Goal: Navigation & Orientation: Find specific page/section

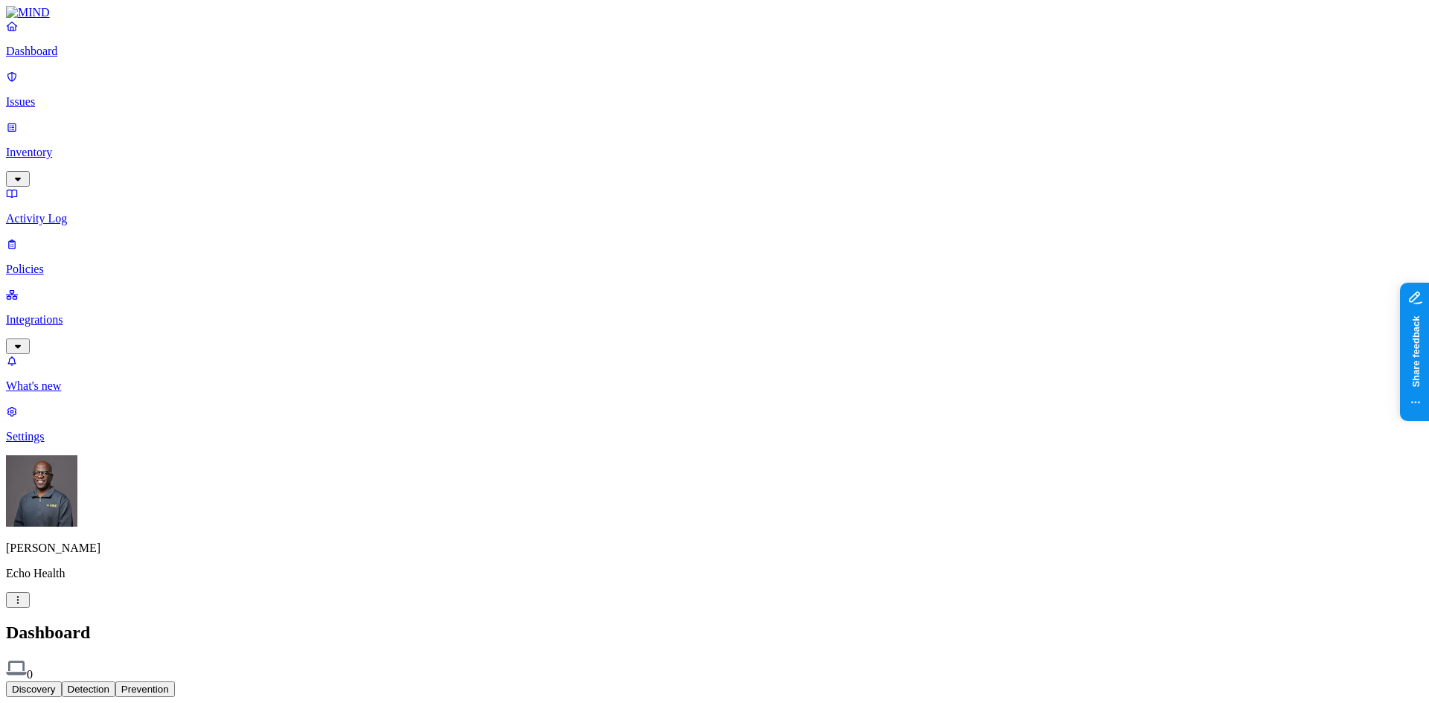
click at [68, 444] on p "Settings" at bounding box center [714, 436] width 1417 height 13
click at [141, 683] on html "Dashboard Issues Inventory Activity Log Policies Integrations What's new 1 Sett…" at bounding box center [714, 577] width 1429 height 1154
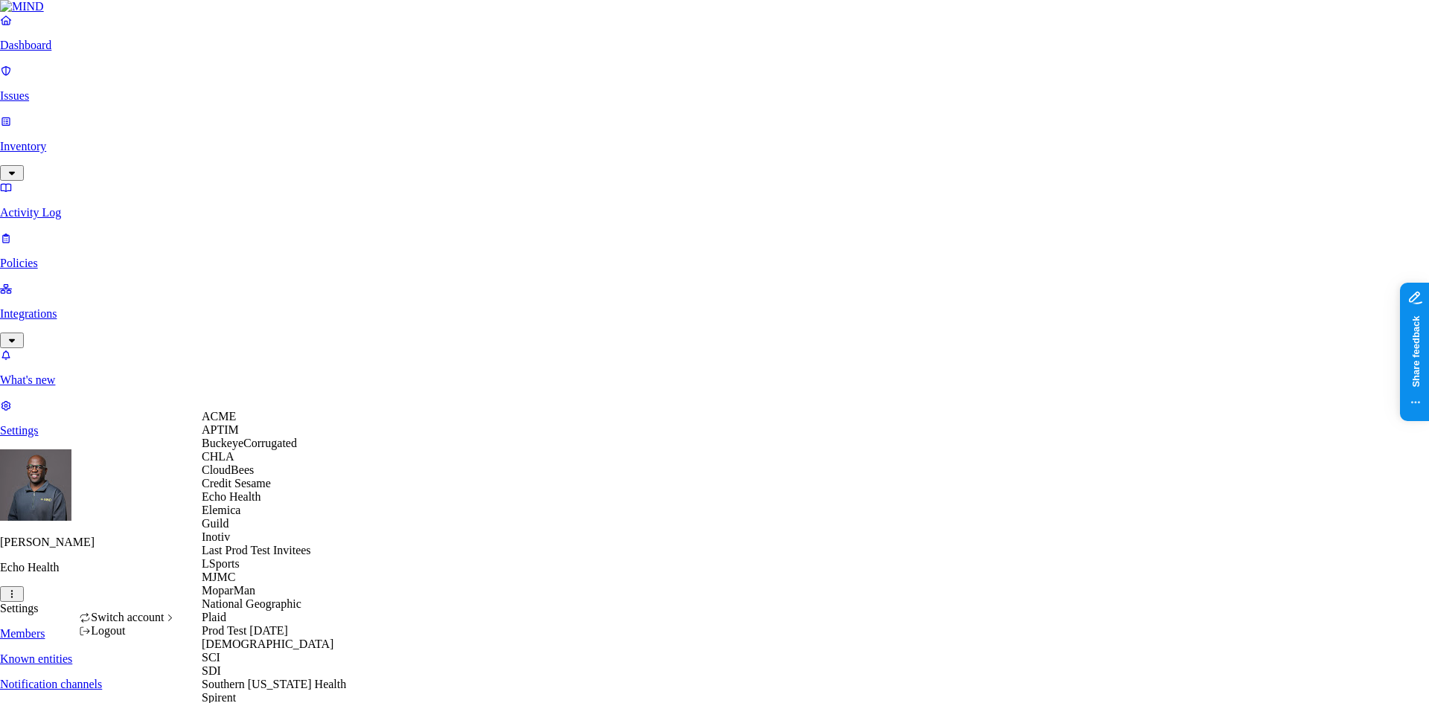
scroll to position [177, 0]
click at [227, 572] on span "MJMC" at bounding box center [218, 577] width 33 height 13
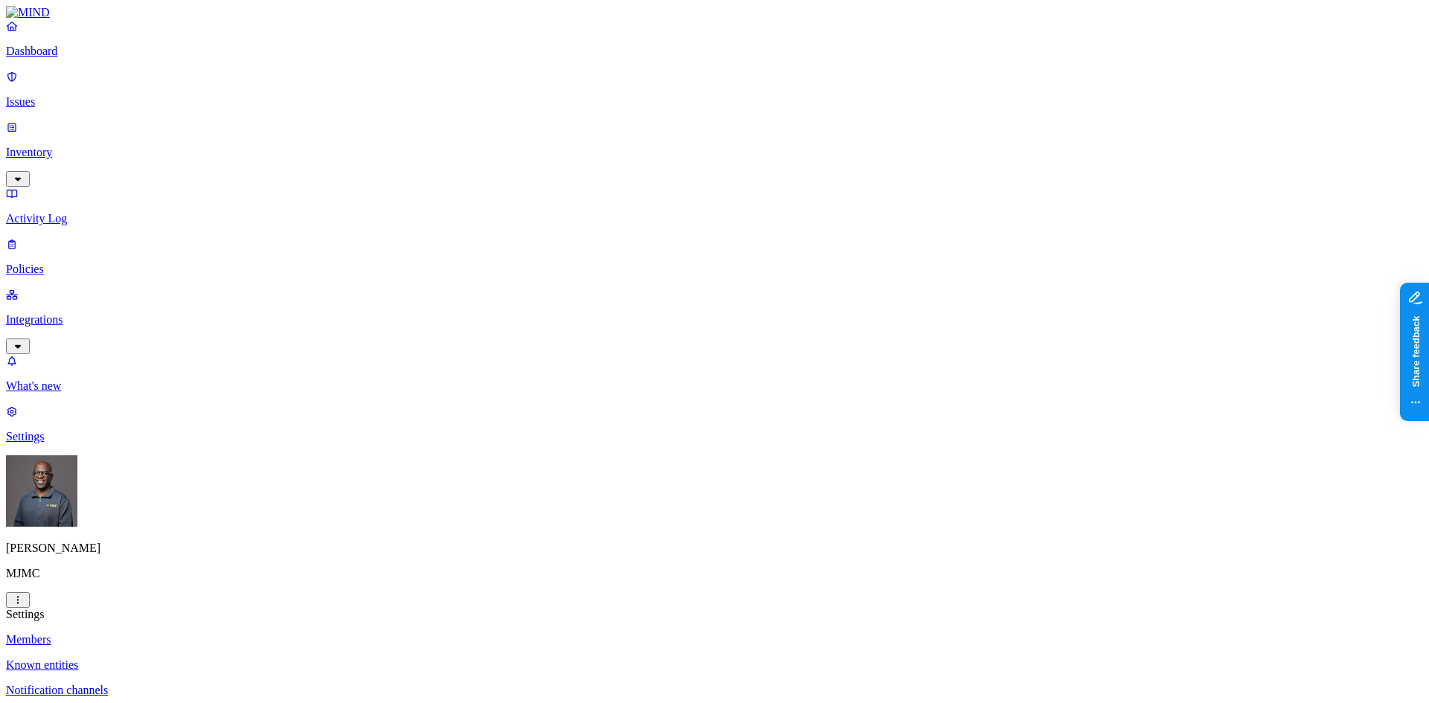
click at [63, 288] on link "Integrations" at bounding box center [714, 320] width 1417 height 64
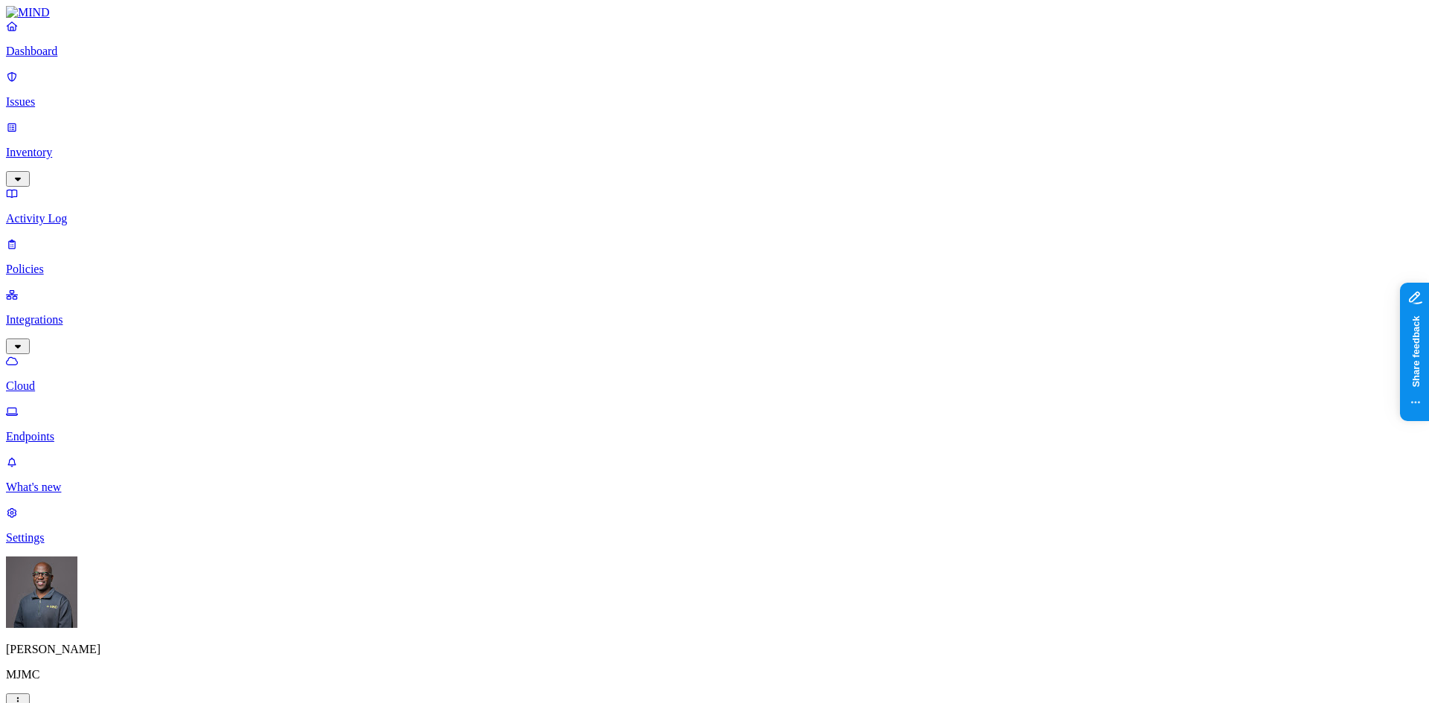
click at [142, 679] on html "Dashboard Issues Inventory Activity Log Policies Integrations Cloud Endpoints W…" at bounding box center [714, 479] width 1429 height 959
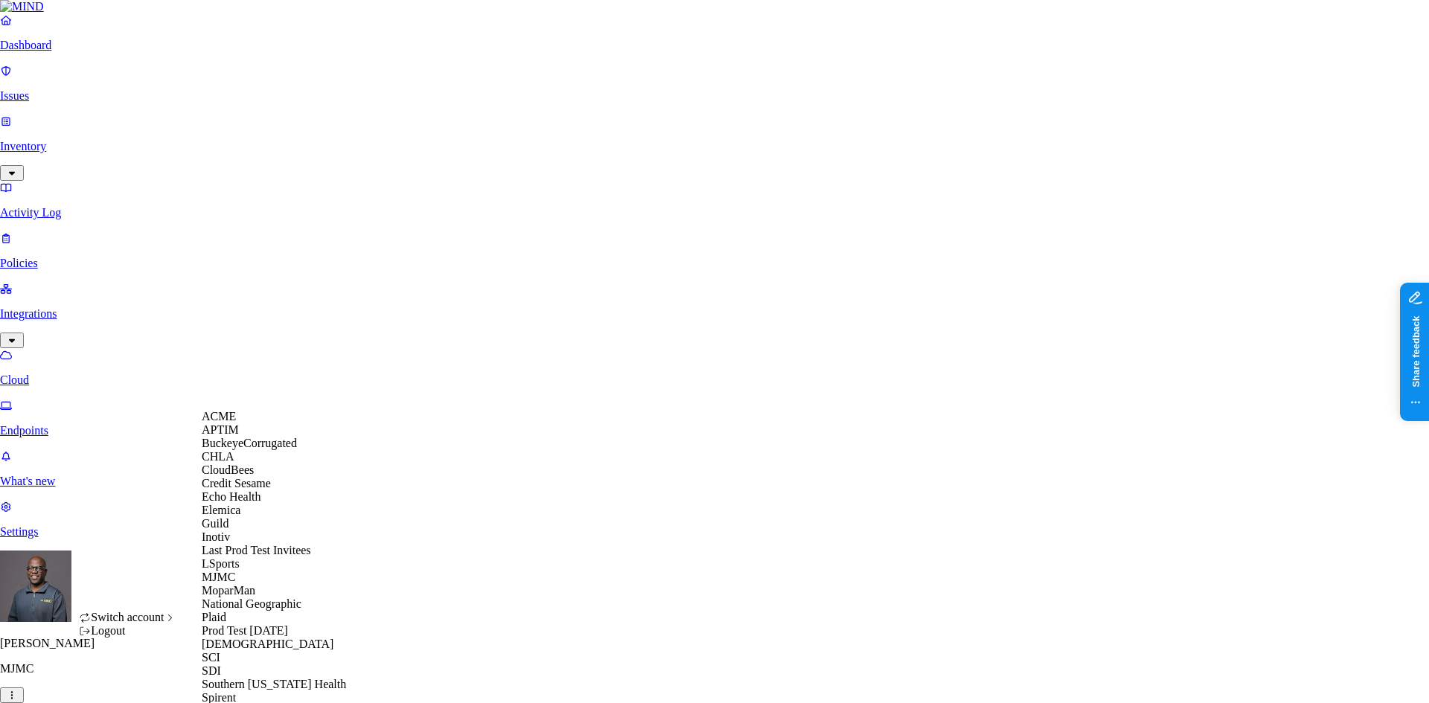
scroll to position [77, 0]
click at [249, 482] on span "Credit Sesame" at bounding box center [236, 483] width 69 height 13
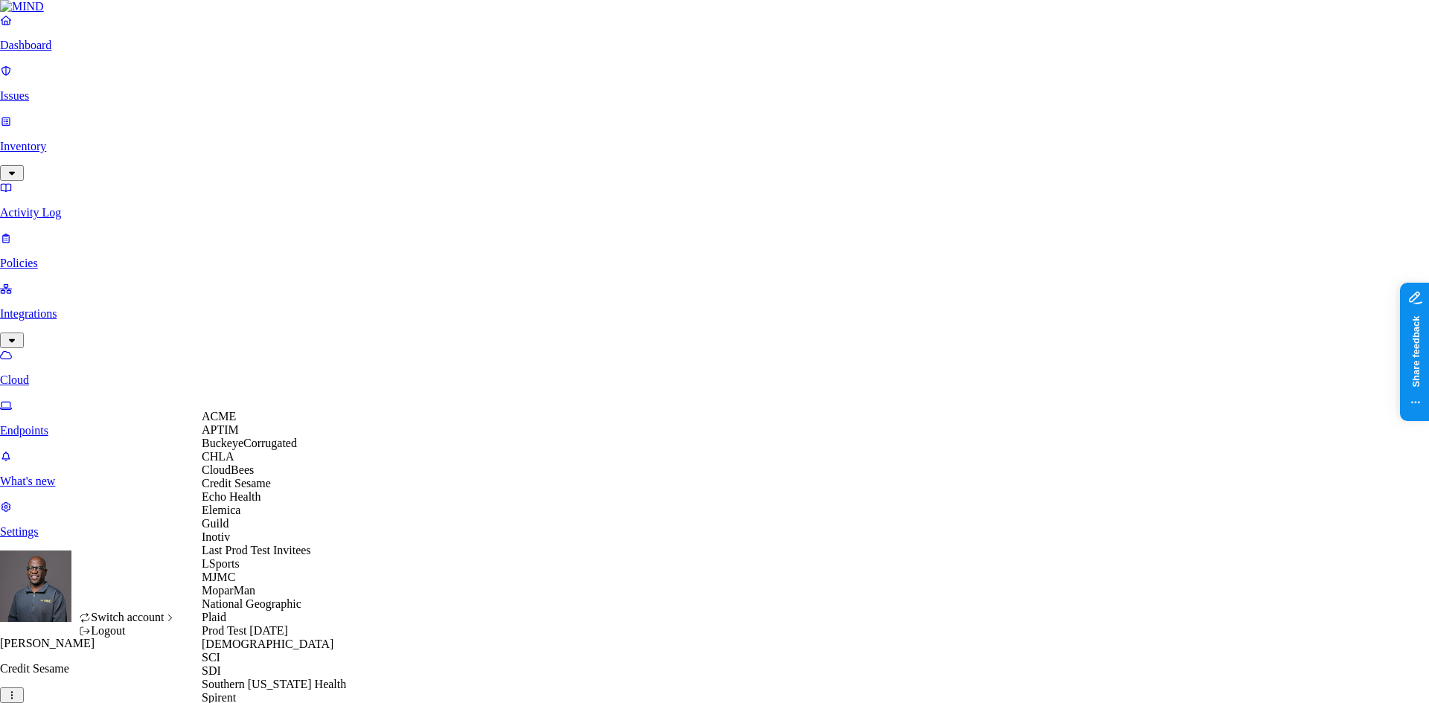
scroll to position [363, 0]
click at [232, 651] on div "SCI" at bounding box center [274, 657] width 144 height 13
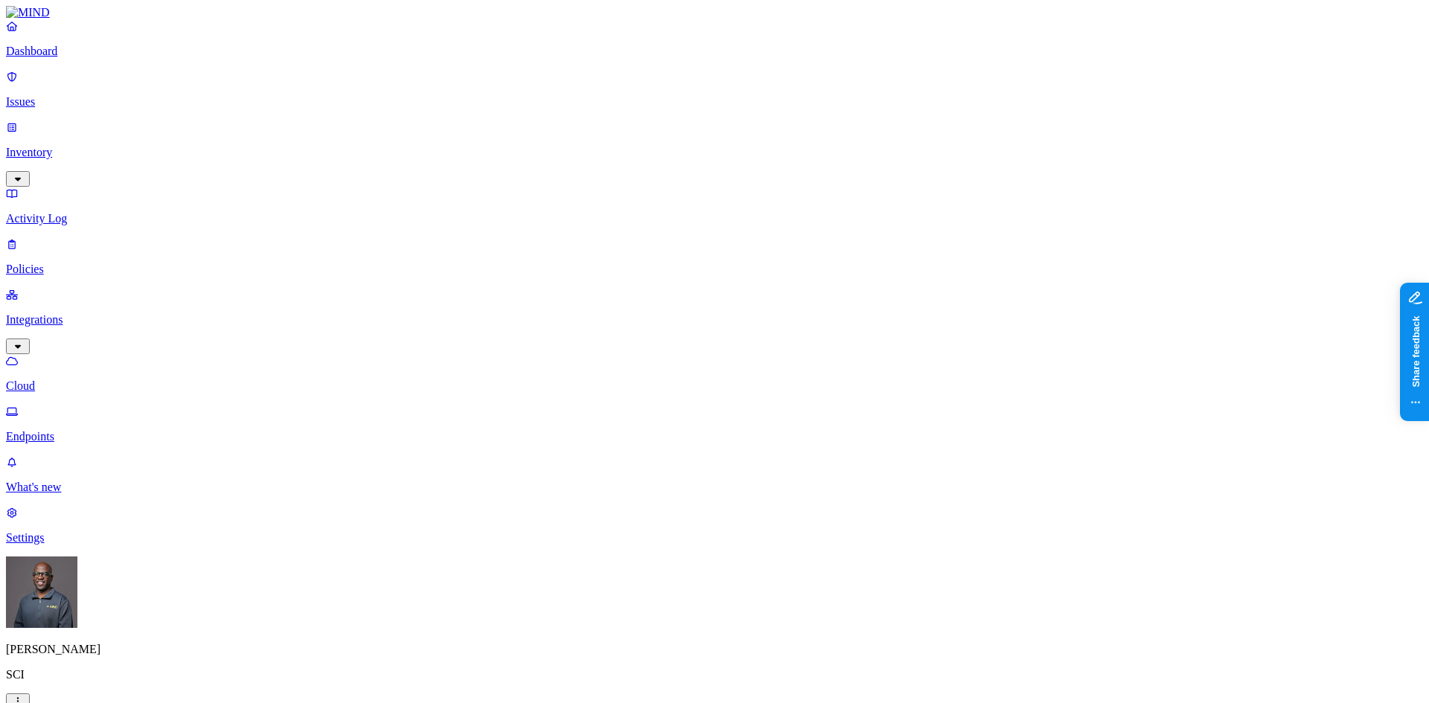
click at [51, 545] on p "Settings" at bounding box center [714, 537] width 1417 height 13
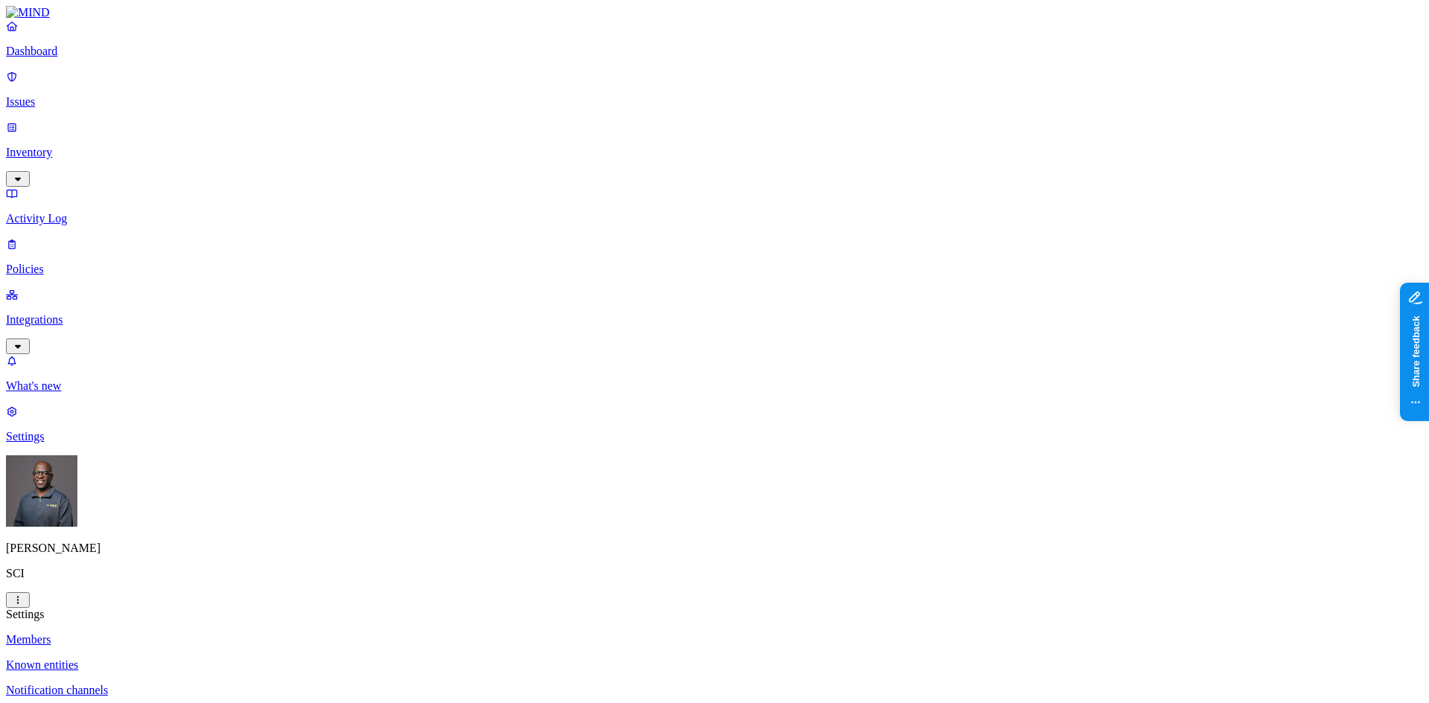
click at [141, 683] on html "Dashboard Issues Inventory Activity Log Policies Integrations What's new 1 Sett…" at bounding box center [714, 557] width 1429 height 1114
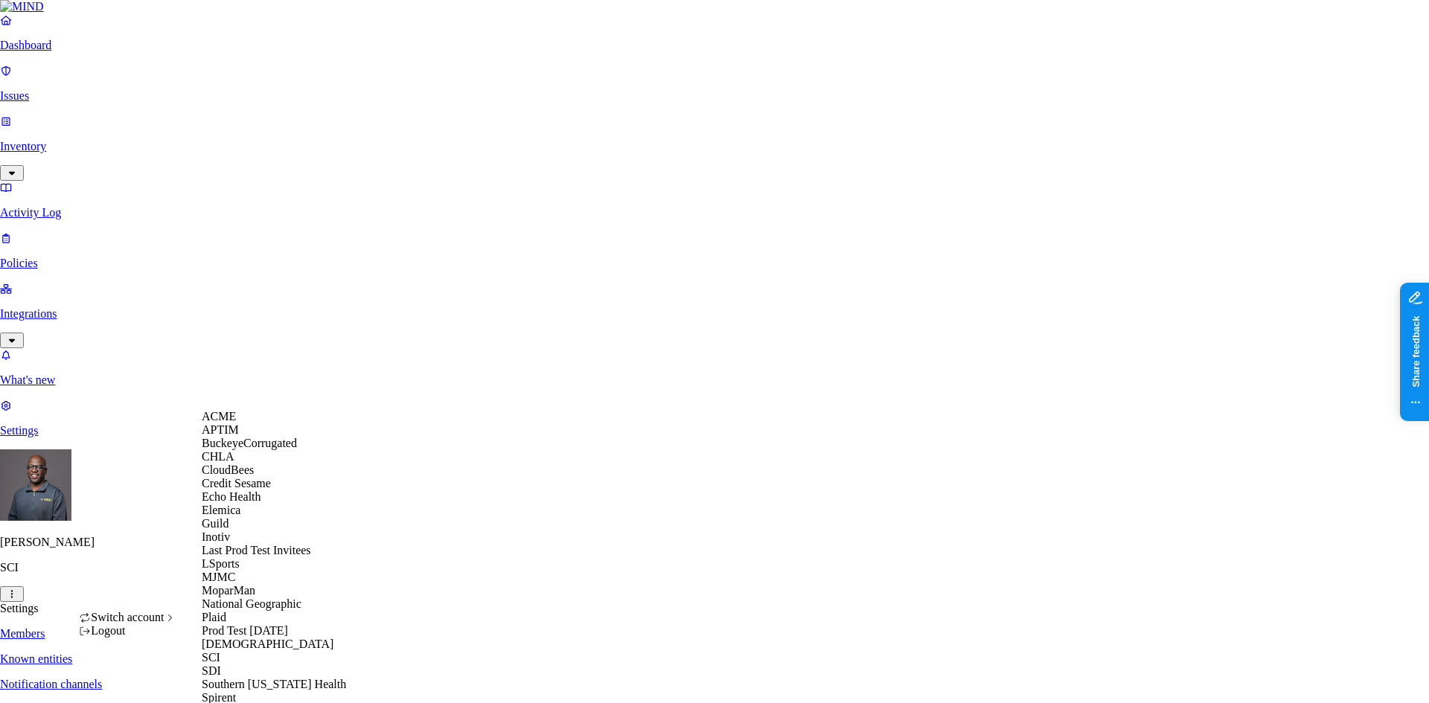
scroll to position [363, 0]
click at [244, 703] on span "TexasTrustCU" at bounding box center [236, 711] width 69 height 13
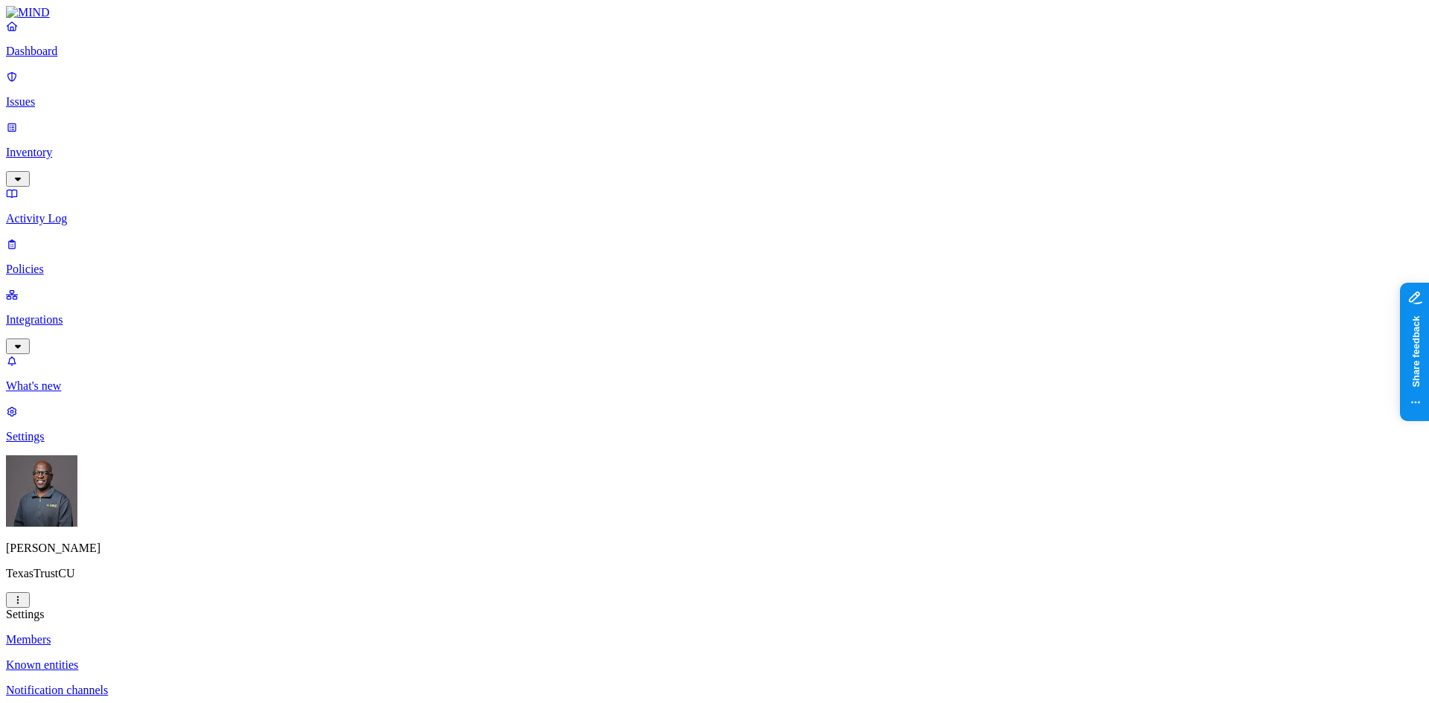
click at [41, 58] on p "Dashboard" at bounding box center [714, 51] width 1417 height 13
click at [61, 313] on p "Integrations" at bounding box center [714, 319] width 1417 height 13
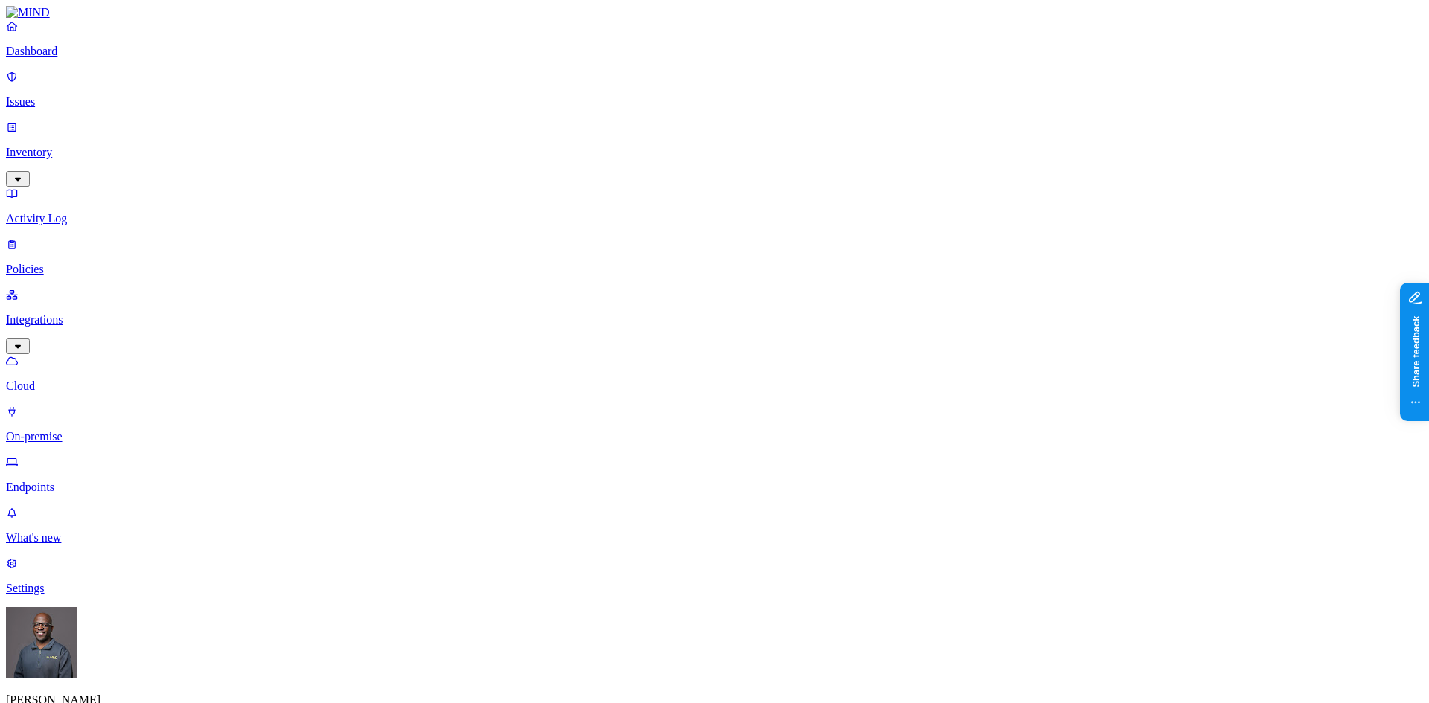
click at [81, 58] on p "Dashboard" at bounding box center [714, 51] width 1417 height 13
